Goal: Task Accomplishment & Management: Manage account settings

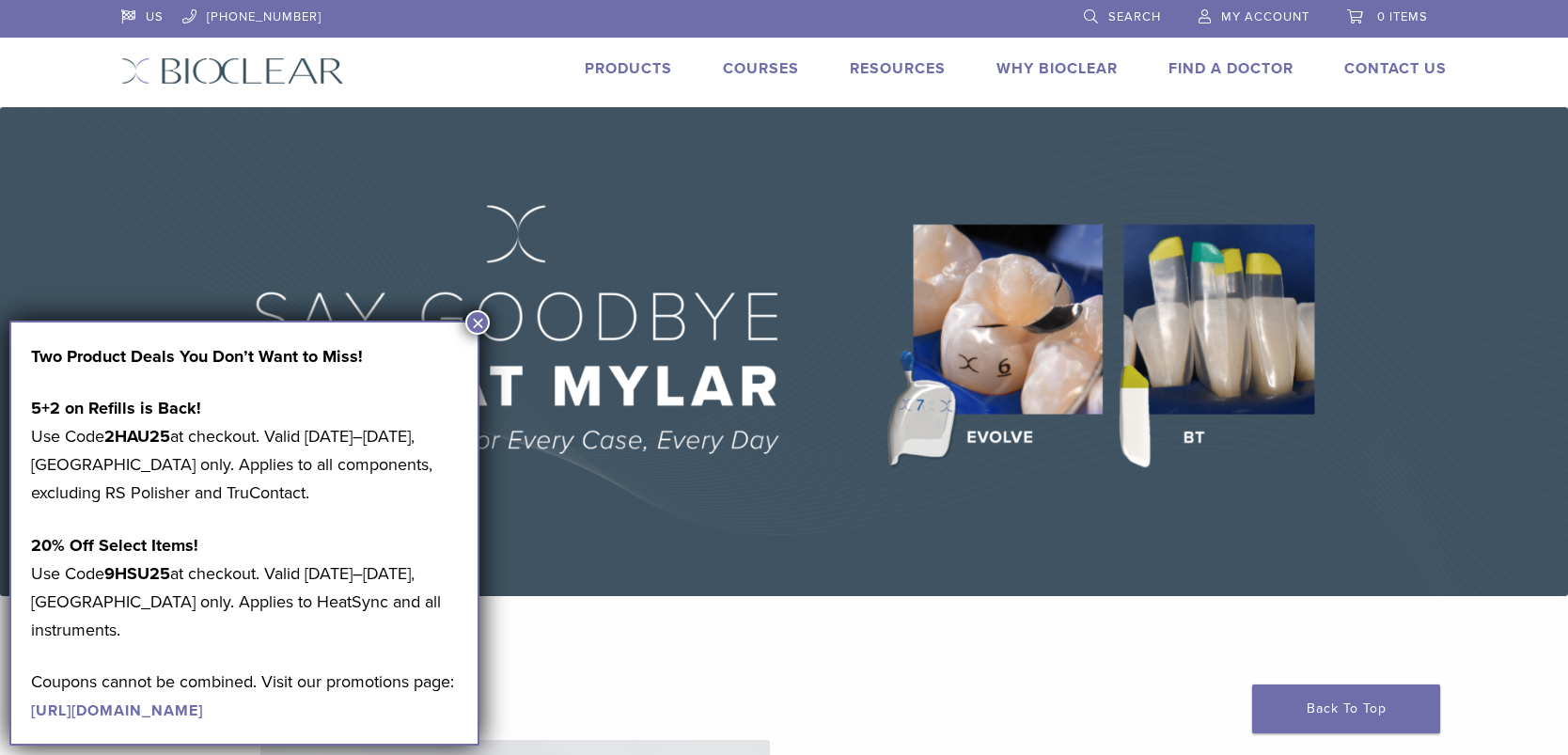
click at [1251, 12] on span "My Account" at bounding box center [1266, 17] width 88 height 15
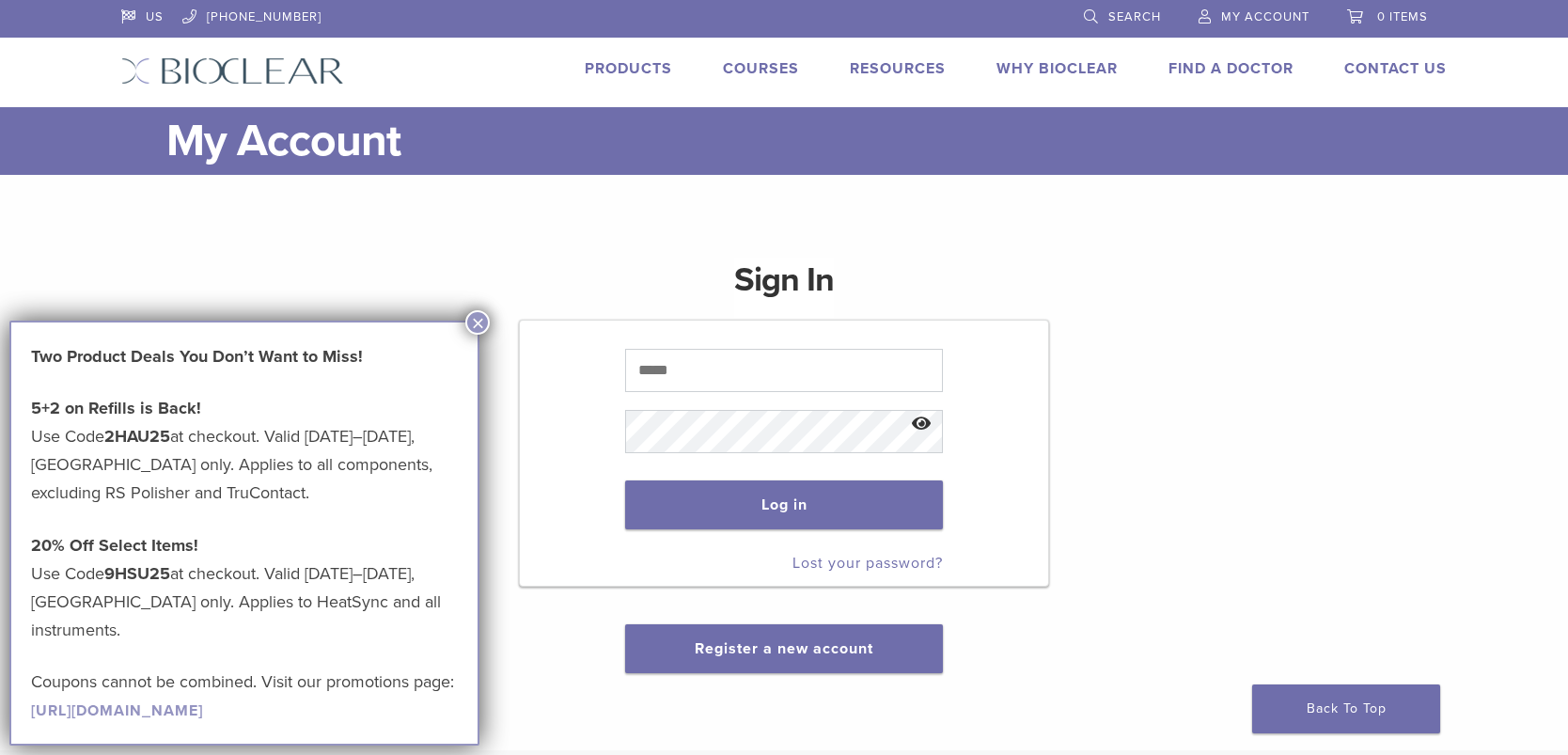
click at [761, 368] on input "text" at bounding box center [784, 370] width 316 height 43
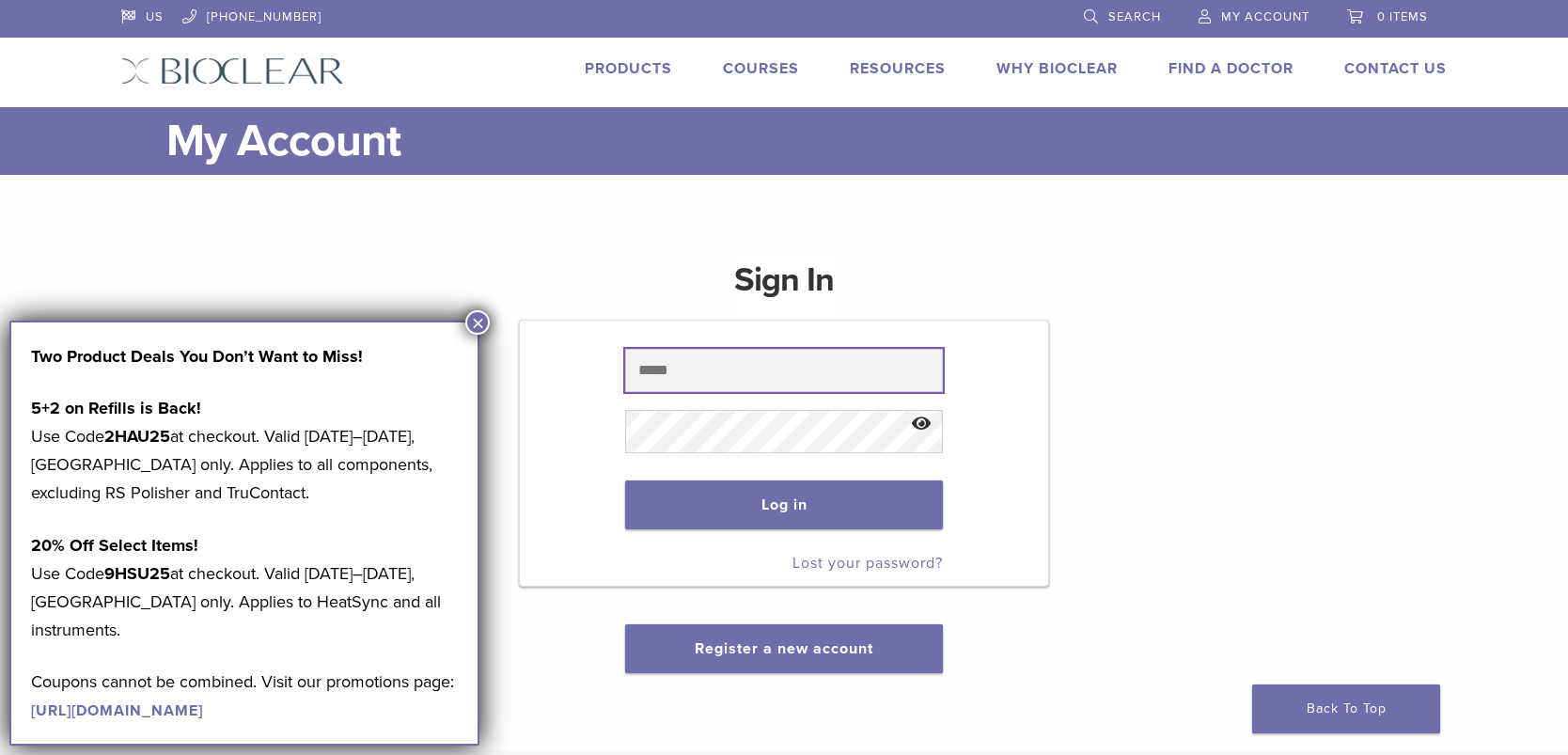
click at [761, 368] on input "text" at bounding box center [784, 370] width 316 height 43
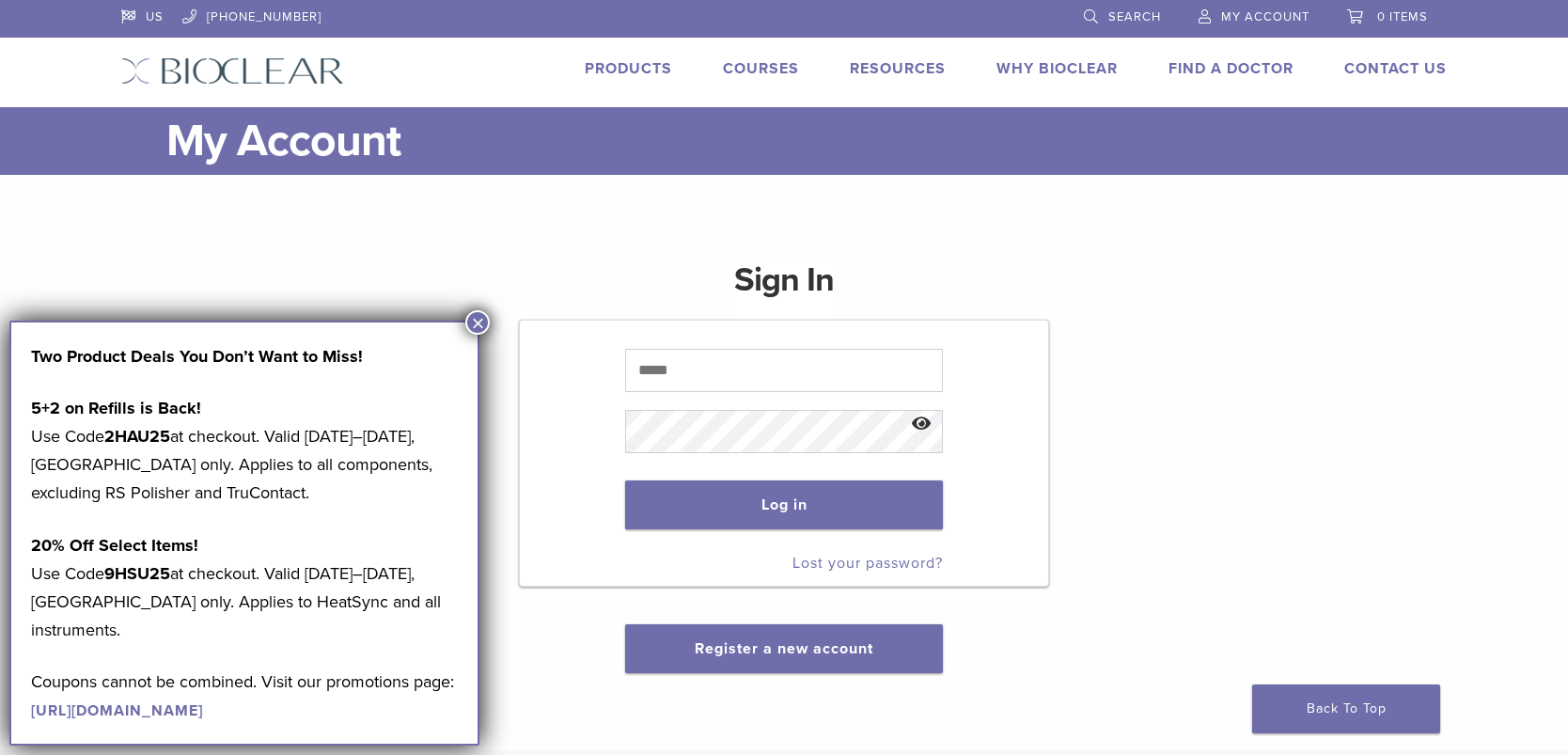
click at [478, 320] on button "×" at bounding box center [477, 322] width 24 height 24
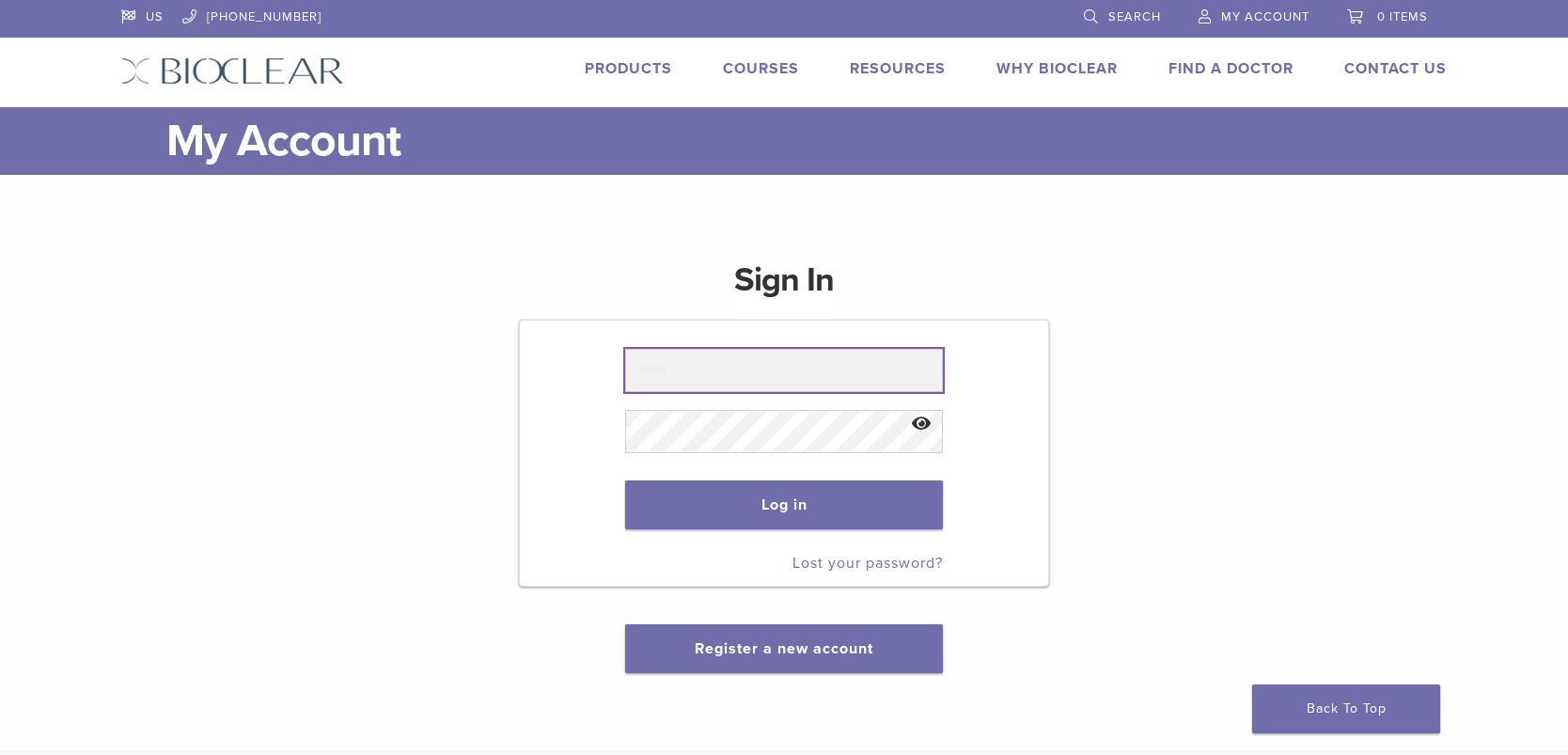
click at [645, 360] on input "text" at bounding box center [784, 370] width 316 height 43
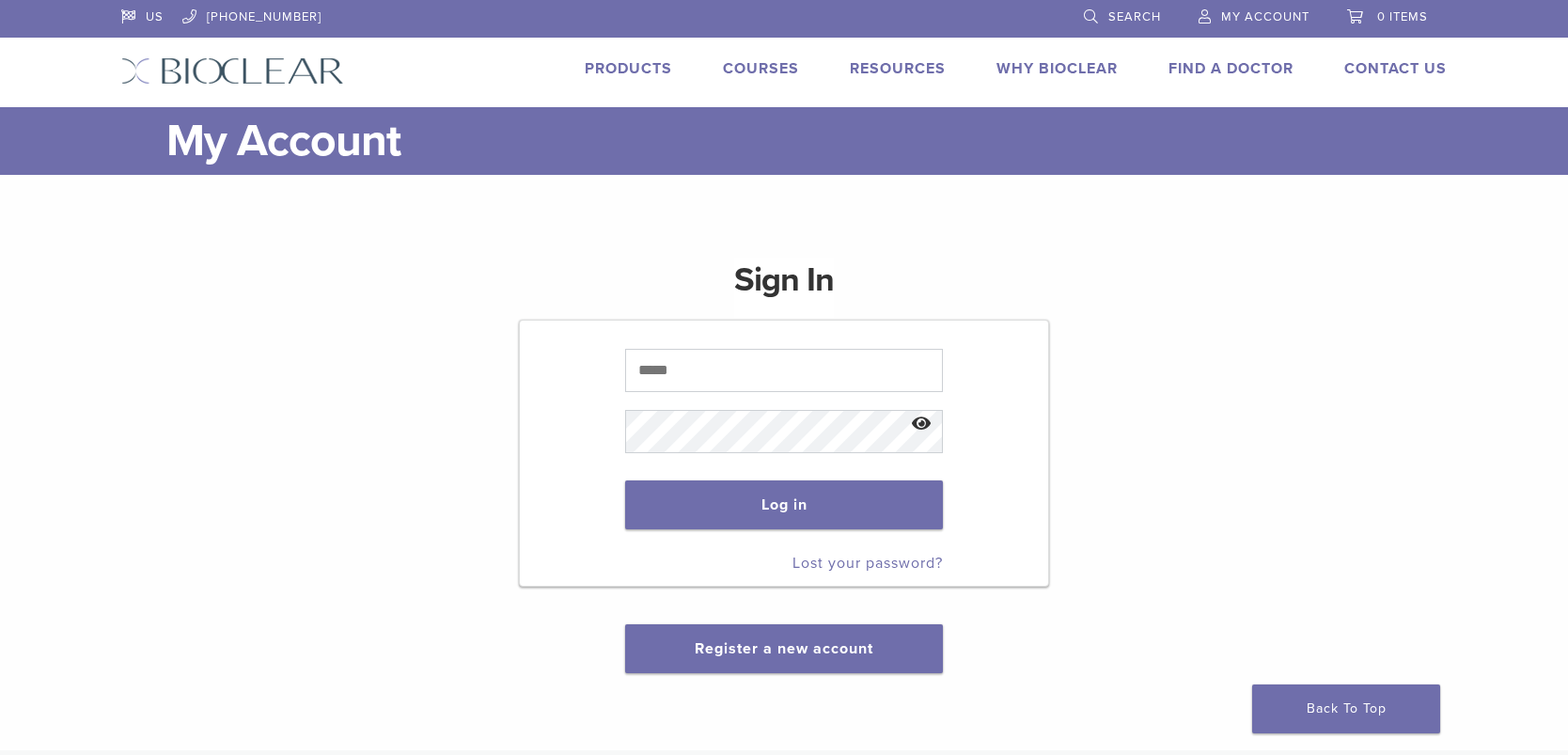
click at [1063, 306] on div "Sign In Log in Lost your password? Register a new account" at bounding box center [784, 454] width 1325 height 438
